Goal: Task Accomplishment & Management: Use online tool/utility

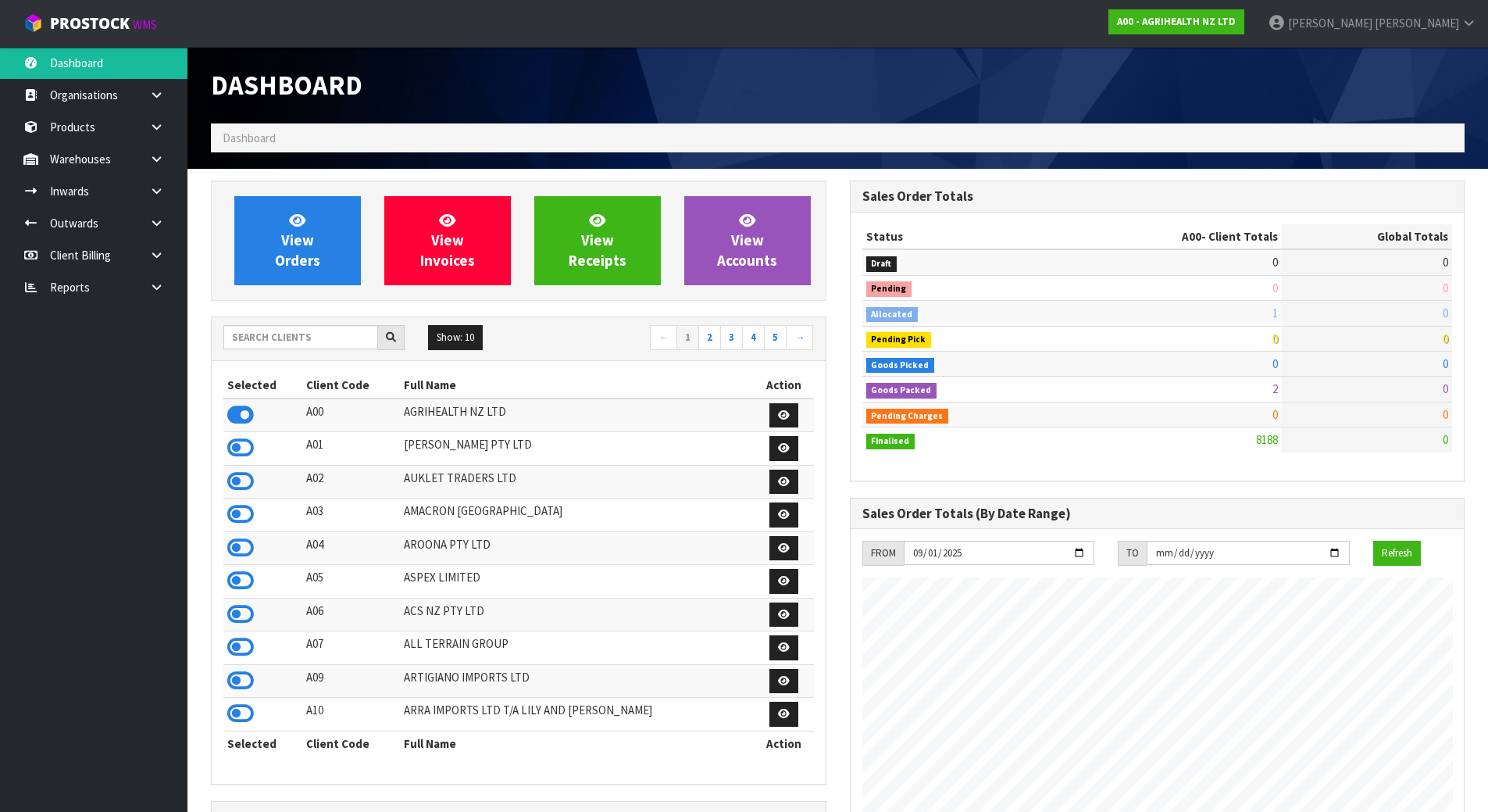
scroll to position [1183, 638]
click at [786, 77] on h1 "Dashboard" at bounding box center [519, 85] width 615 height 29
click at [308, 343] on input "text" at bounding box center [300, 337] width 154 height 24
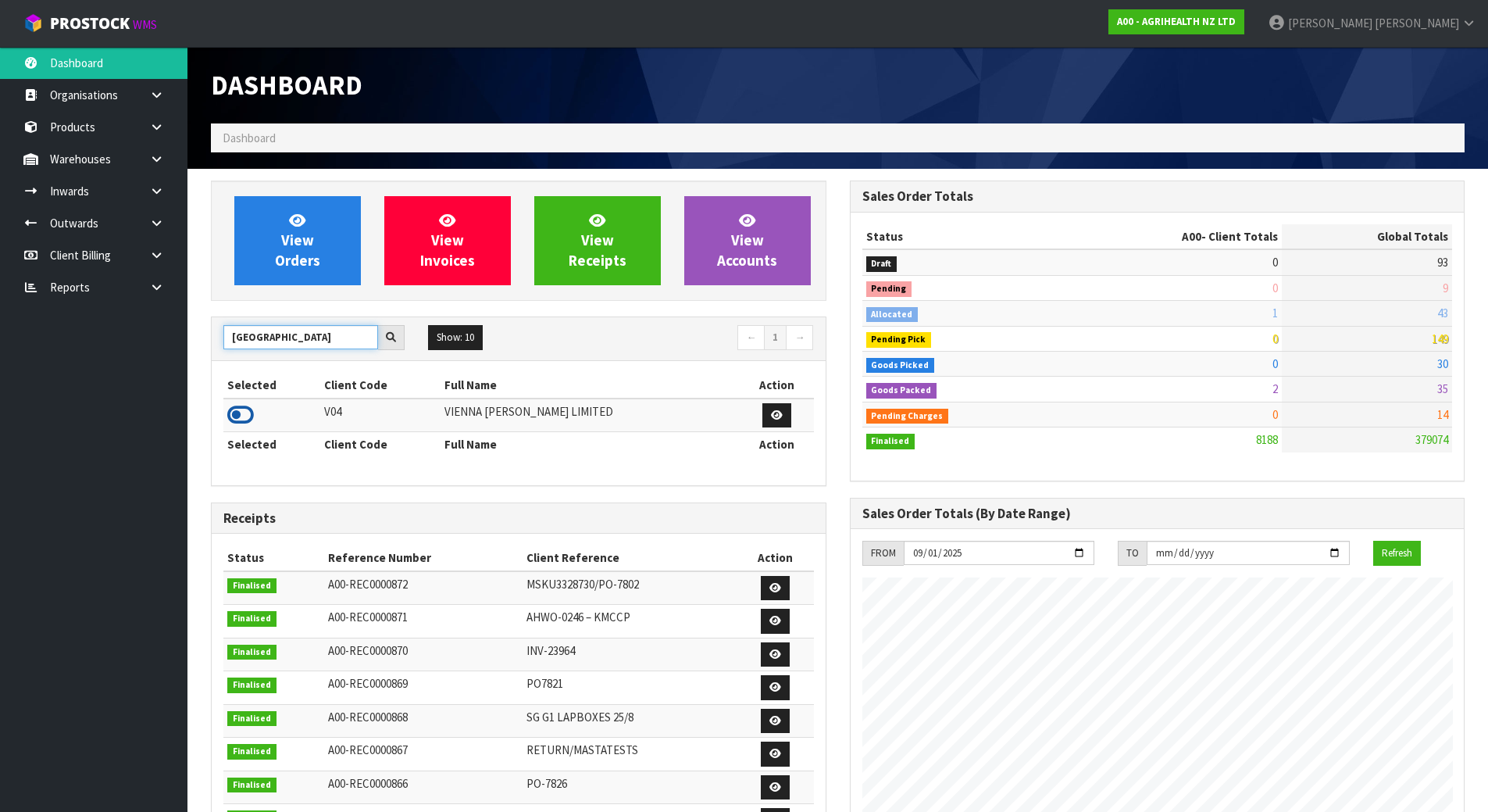
type input "VIENNA"
click at [227, 411] on icon at bounding box center [240, 415] width 27 height 24
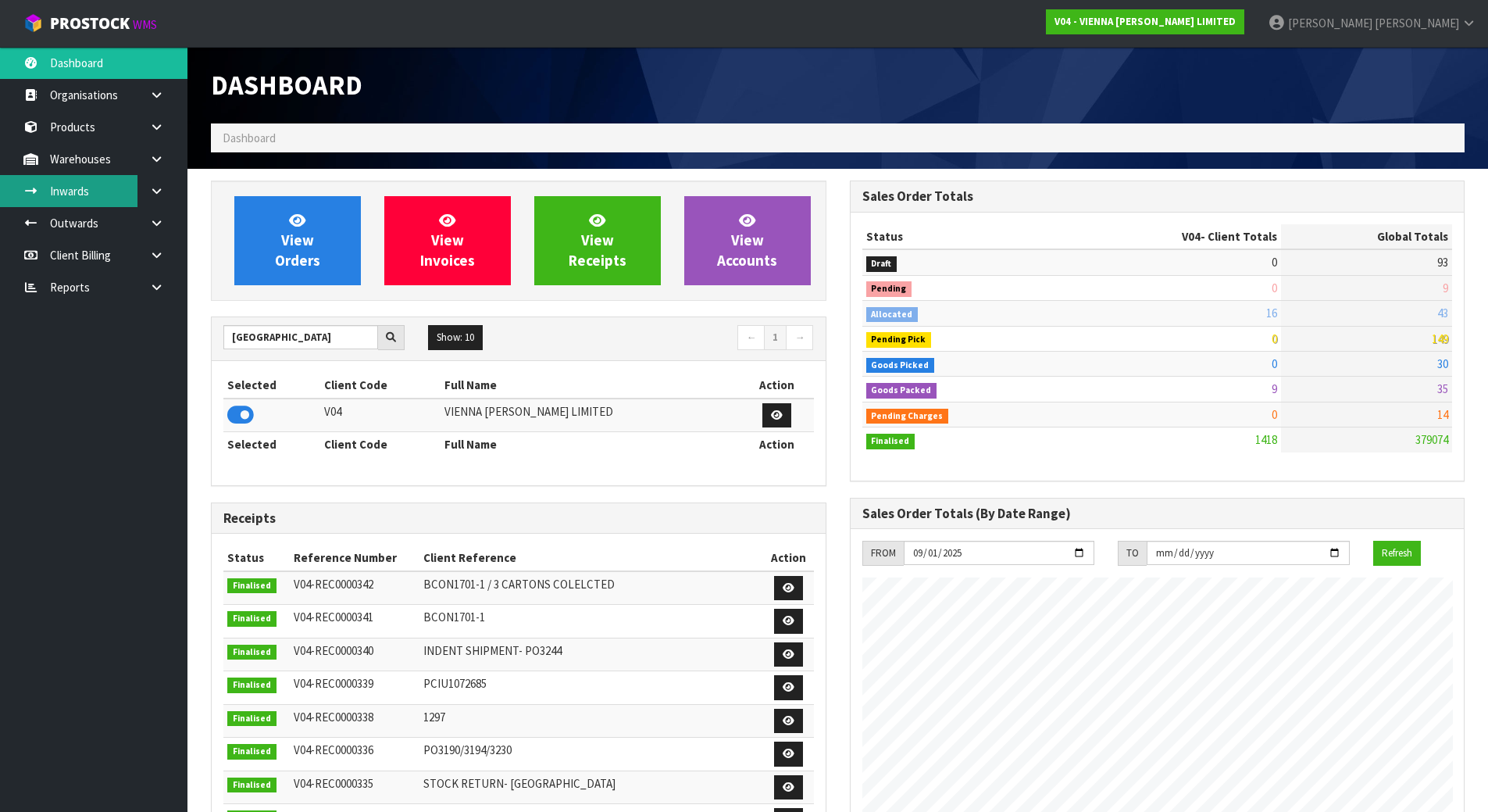
click at [108, 191] on link "Inwards" at bounding box center [94, 190] width 187 height 32
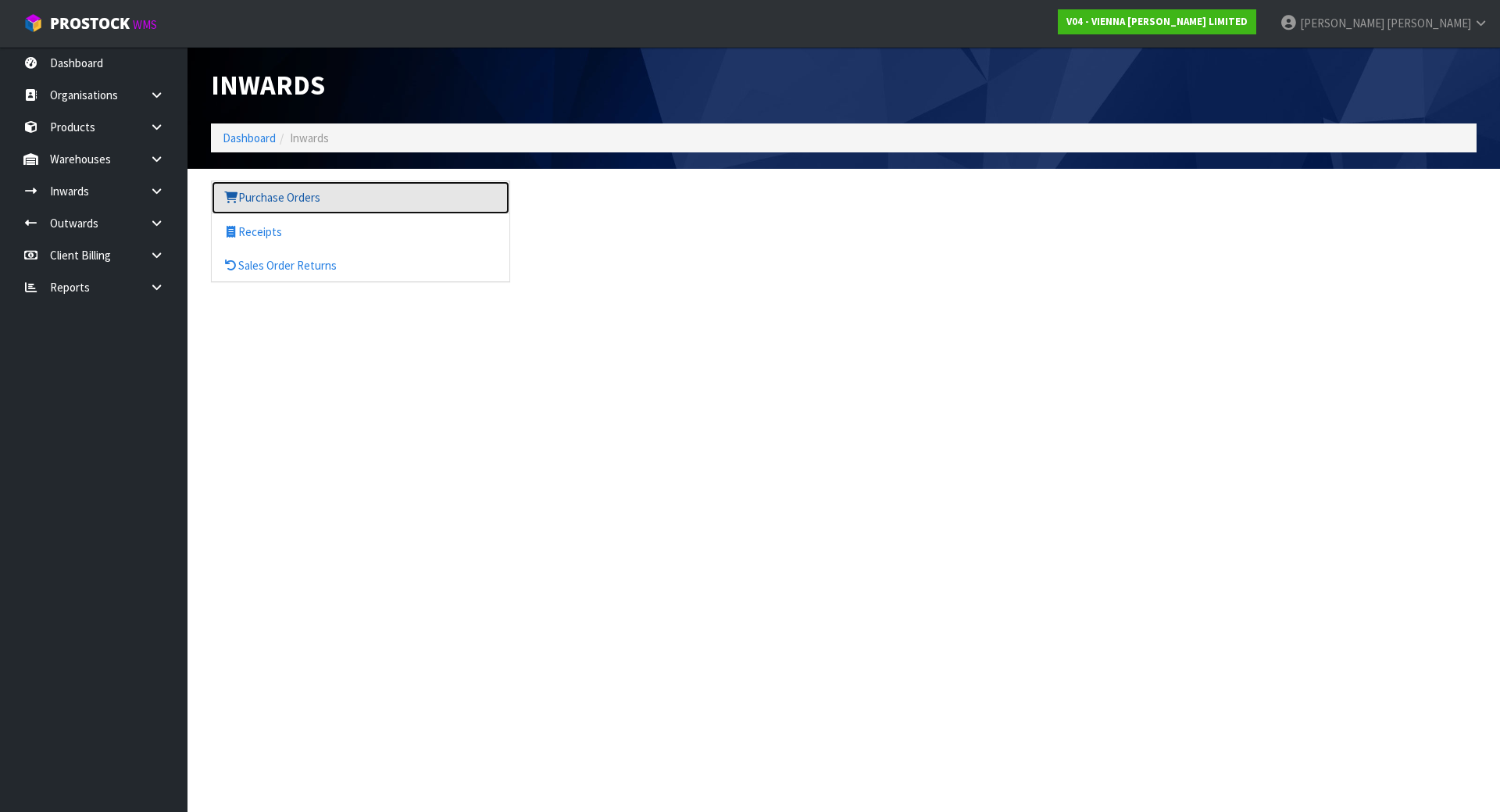
click at [347, 211] on link "Purchase Orders" at bounding box center [360, 197] width 298 height 32
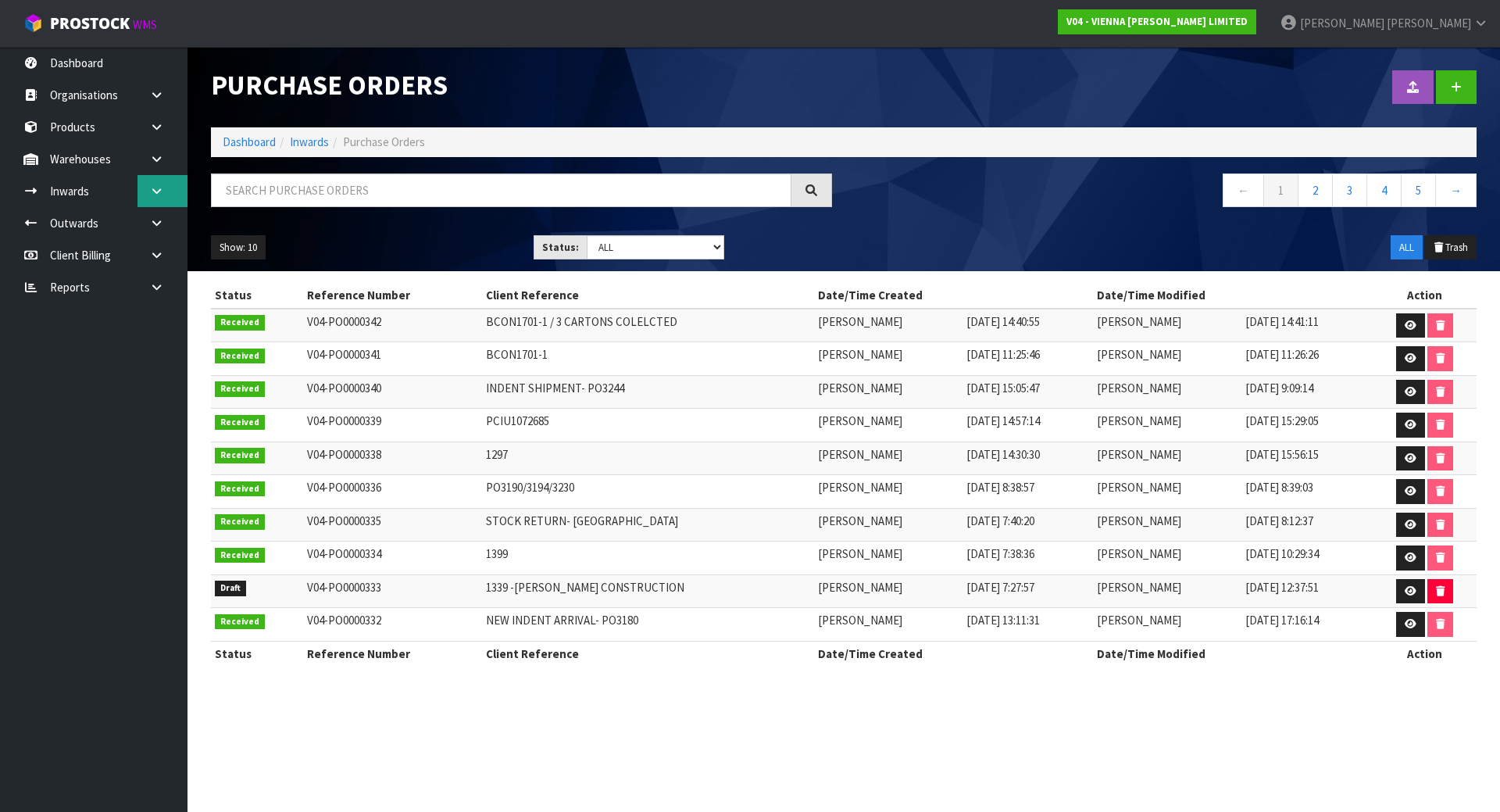
click at [159, 197] on link at bounding box center [163, 190] width 50 height 32
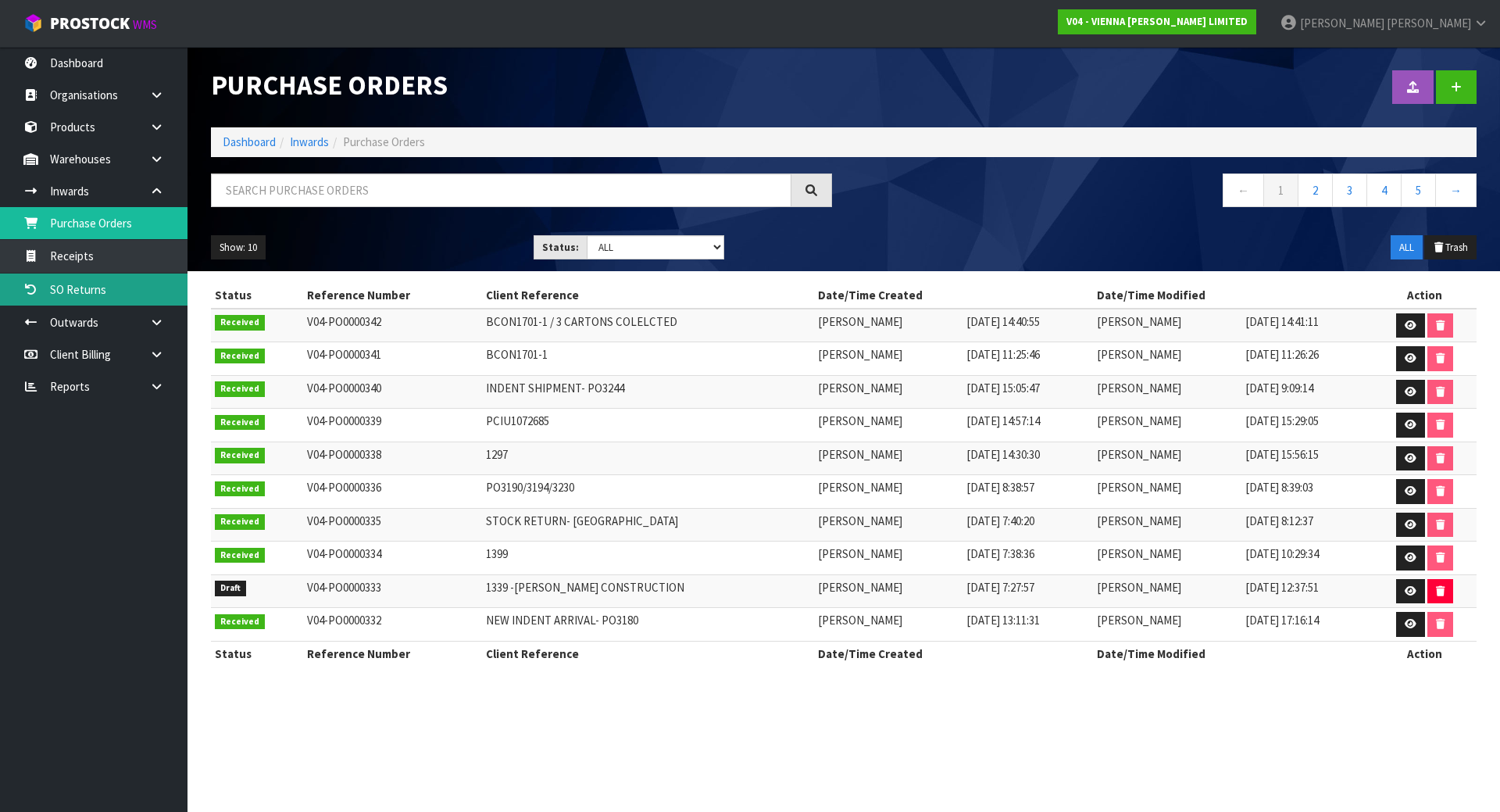
click at [114, 274] on link "SO Returns" at bounding box center [94, 289] width 187 height 32
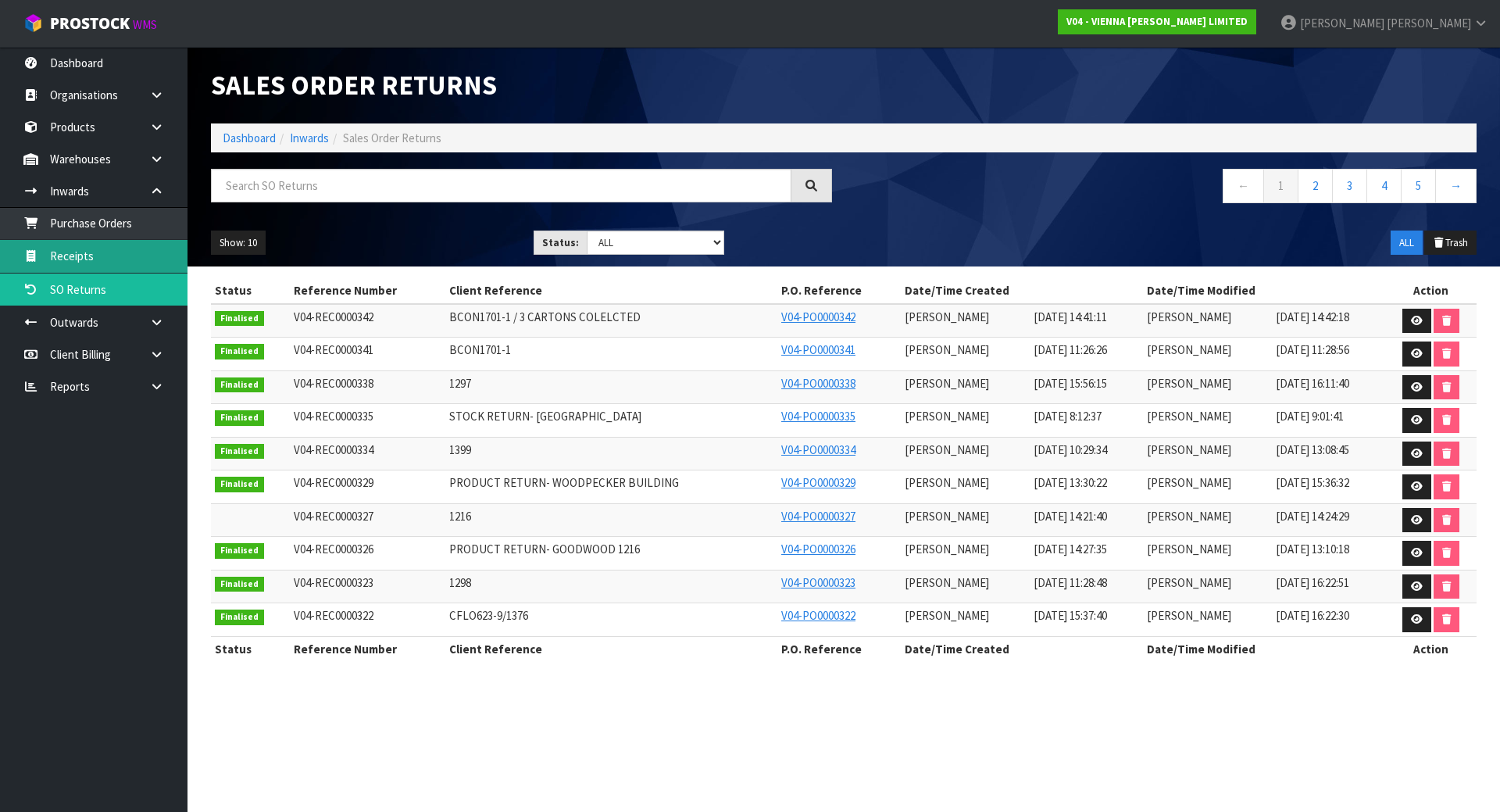
click at [143, 258] on link "Receipts" at bounding box center [94, 255] width 187 height 32
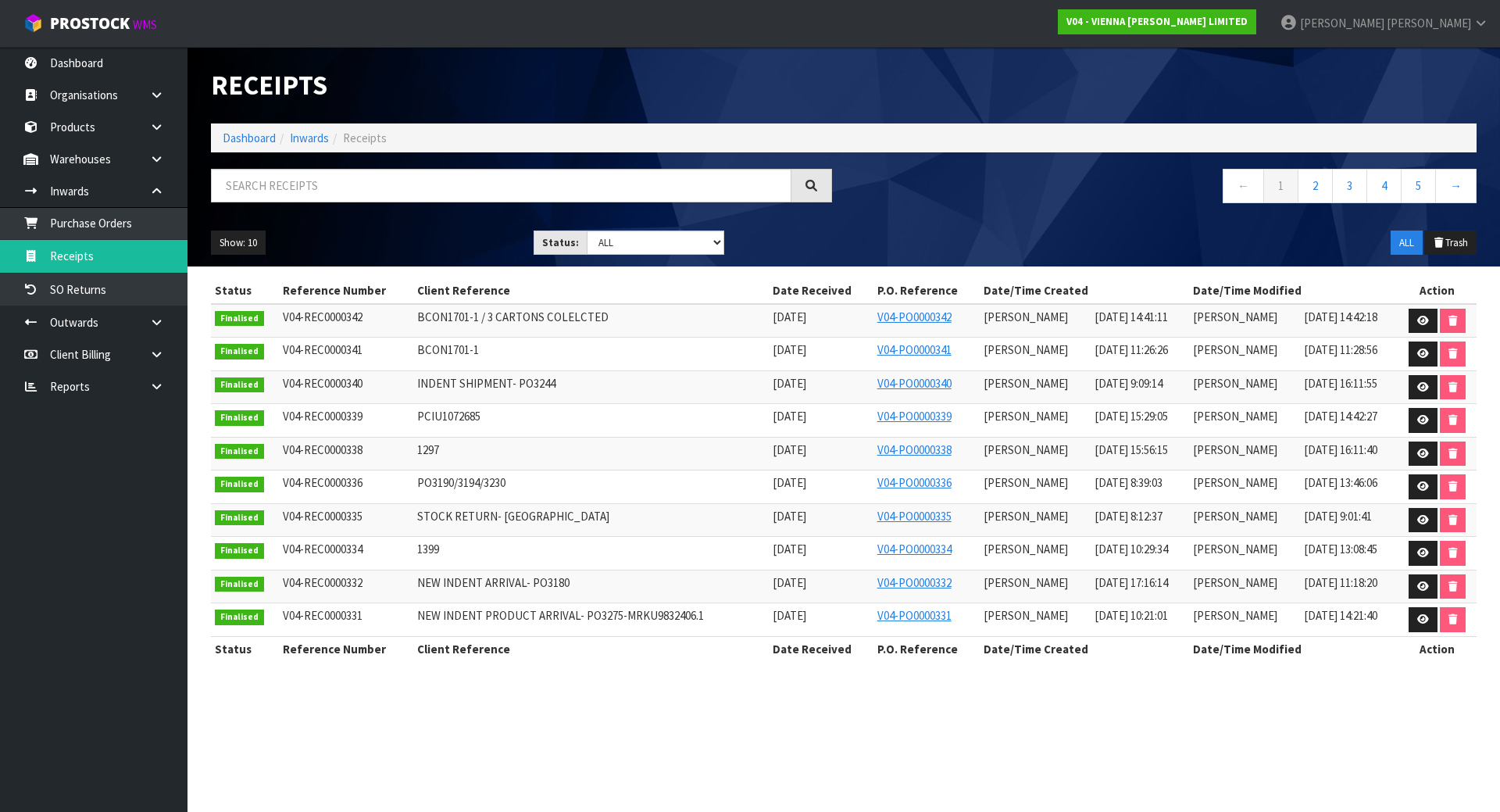
click at [682, 263] on div "Show: 10 5 10 25 50 Status: Draft Pending Goods Checked Goods Putaway Pending C…" at bounding box center [843, 242] width 1289 height 49
click at [687, 253] on select "Draft Pending Goods Checked Goods Putaway Pending Charges Finalised Cancelled A…" at bounding box center [656, 242] width 139 height 24
drag, startPoint x: 689, startPoint y: 242, endPoint x: 673, endPoint y: 242, distance: 16.0
click at [689, 242] on select "Draft Pending Goods Checked Goods Putaway Pending Charges Finalised Cancelled A…" at bounding box center [656, 242] width 139 height 24
click at [54, 282] on link "SO Returns" at bounding box center [94, 289] width 187 height 32
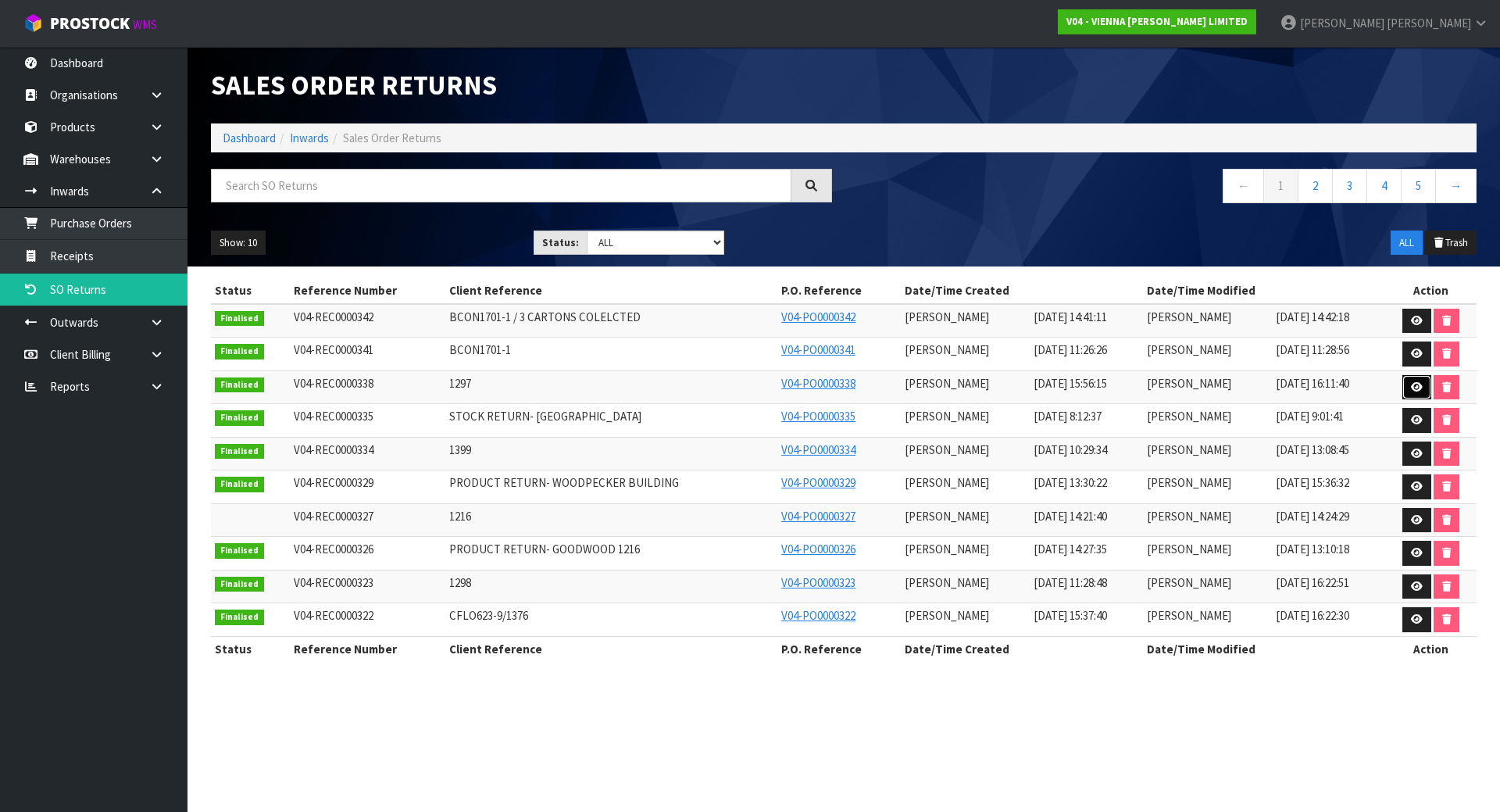
click at [1414, 384] on icon at bounding box center [1416, 387] width 12 height 10
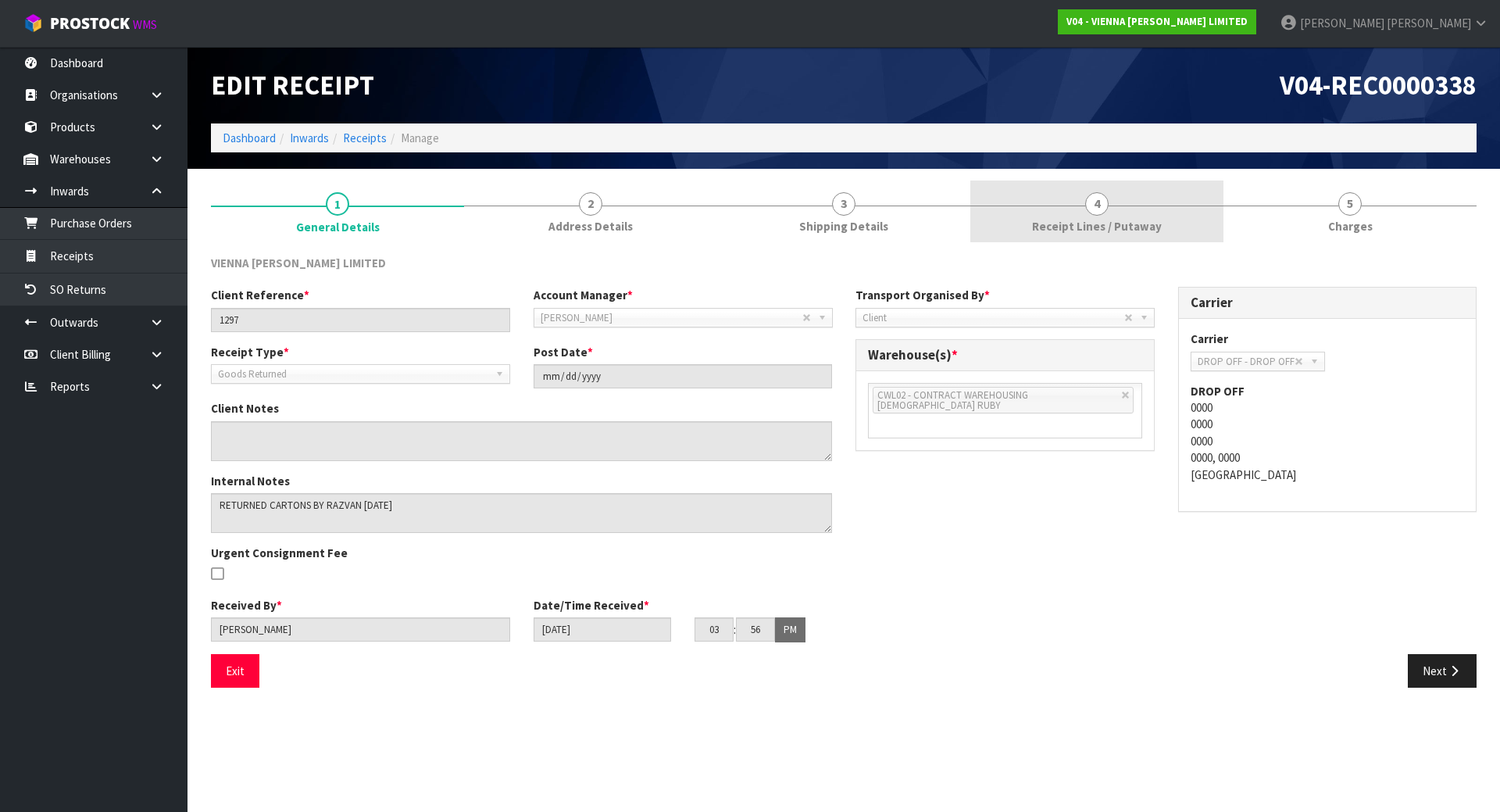
click at [1184, 195] on link "4 Receipt Lines / Putaway" at bounding box center [1097, 210] width 254 height 62
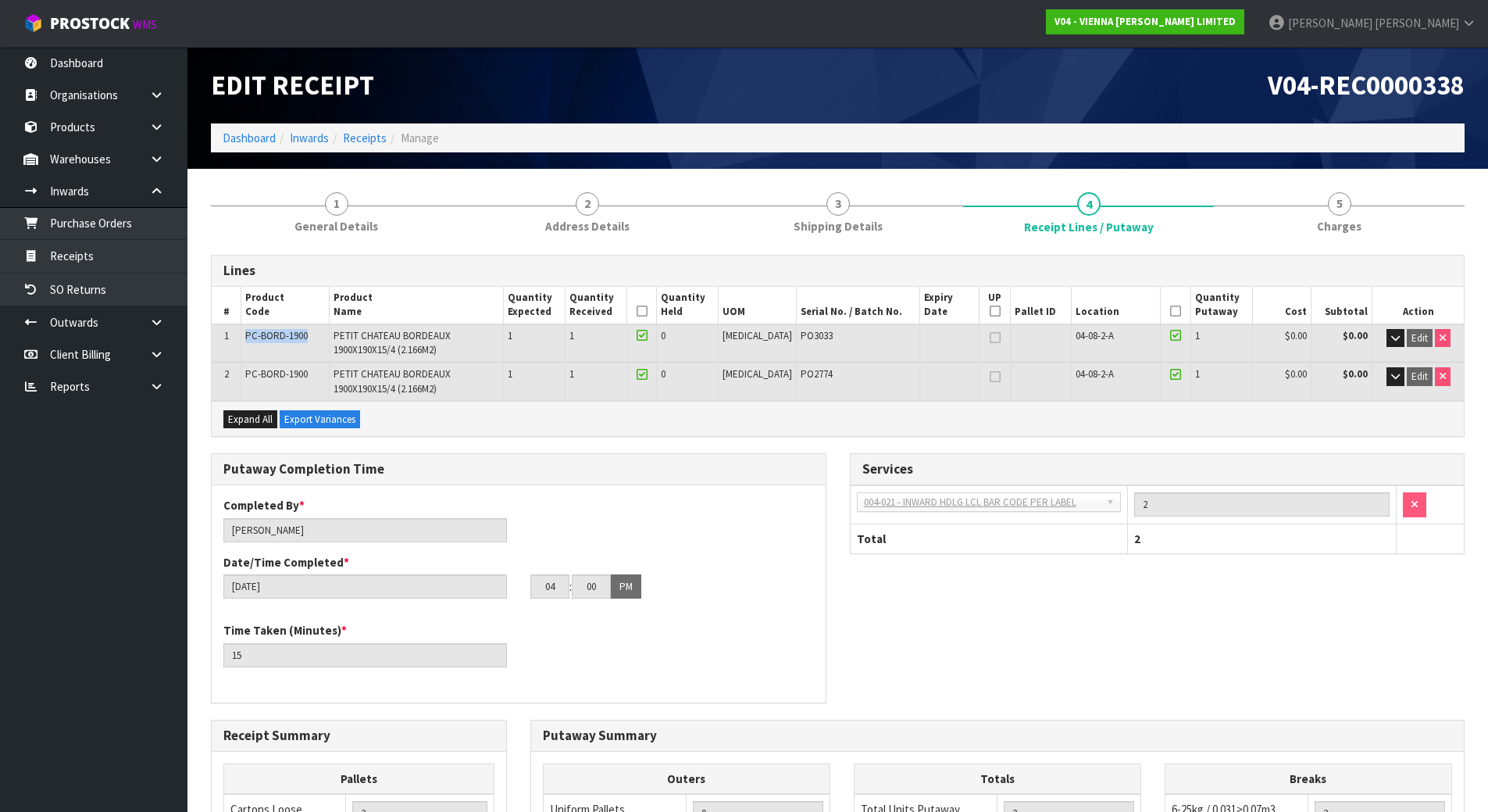
drag, startPoint x: 246, startPoint y: 334, endPoint x: 310, endPoint y: 326, distance: 64.5
click at [310, 326] on td "PC-BORD-1900" at bounding box center [286, 343] width 88 height 38
copy span "PC-BORD-1900"
click at [1455, 11] on link "Michael Drugan" at bounding box center [1371, 23] width 232 height 47
click at [1417, 53] on link "Logout" at bounding box center [1426, 62] width 123 height 21
